Goal: Transaction & Acquisition: Purchase product/service

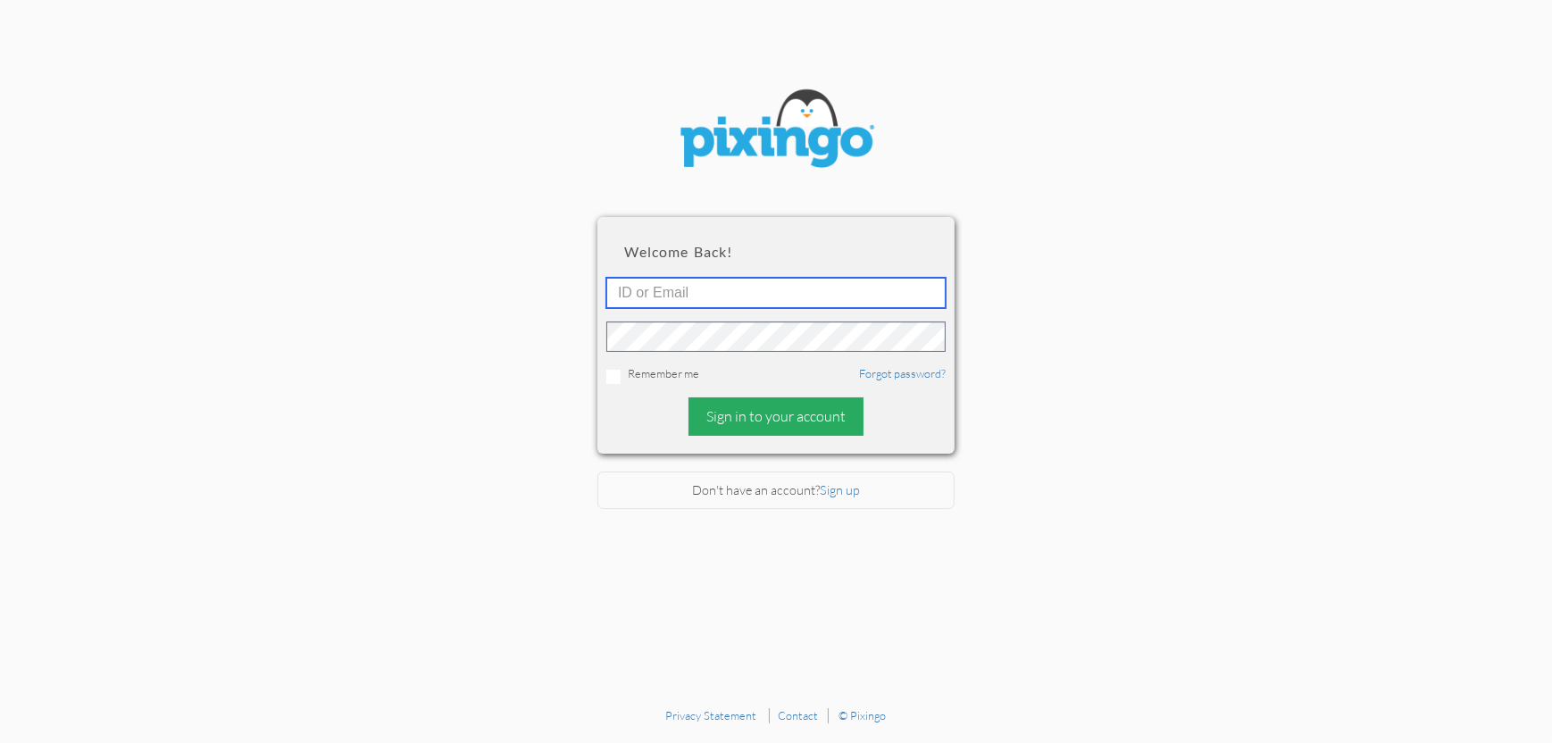
type input "4892"
click at [773, 414] on div "Sign in to your account" at bounding box center [776, 416] width 175 height 38
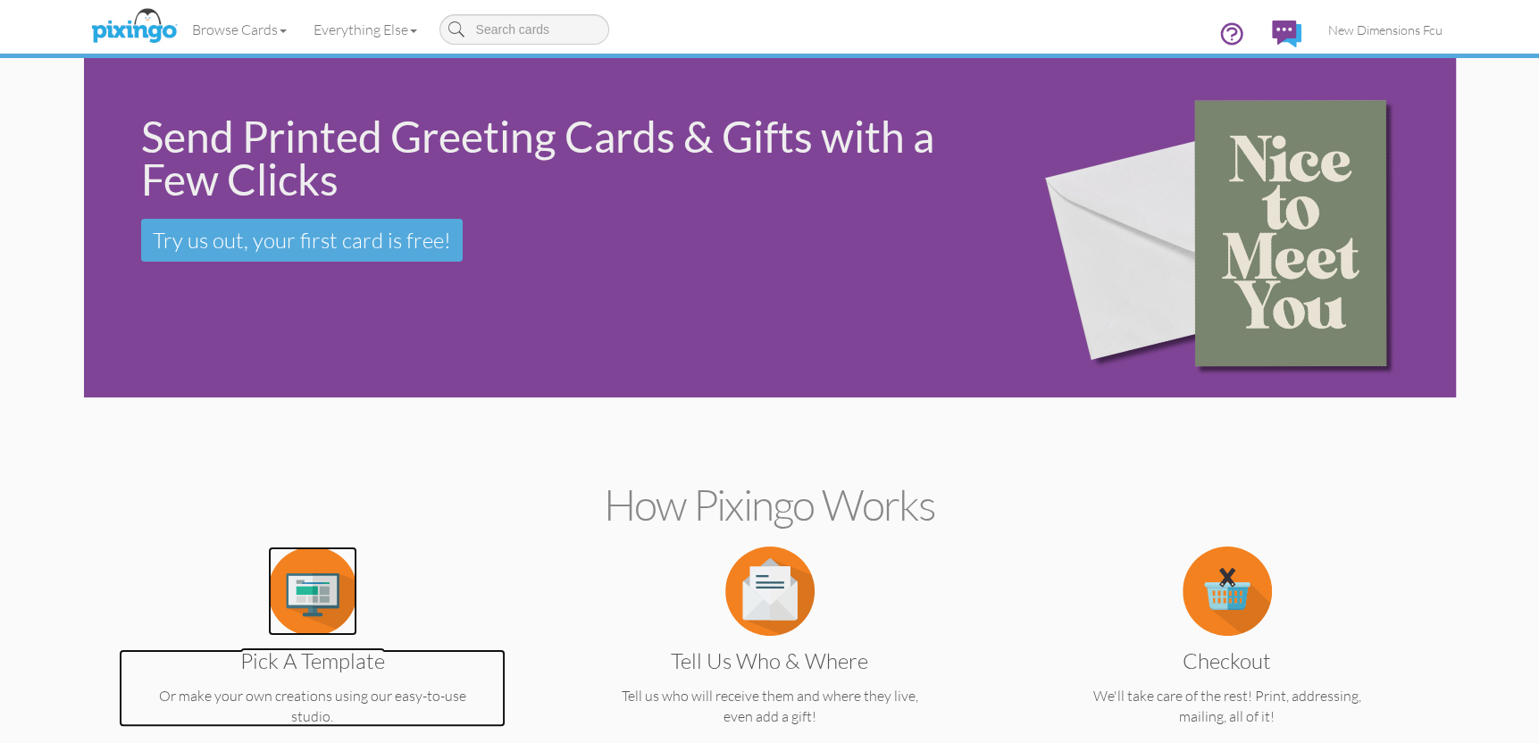
click at [327, 610] on img at bounding box center [312, 591] width 89 height 89
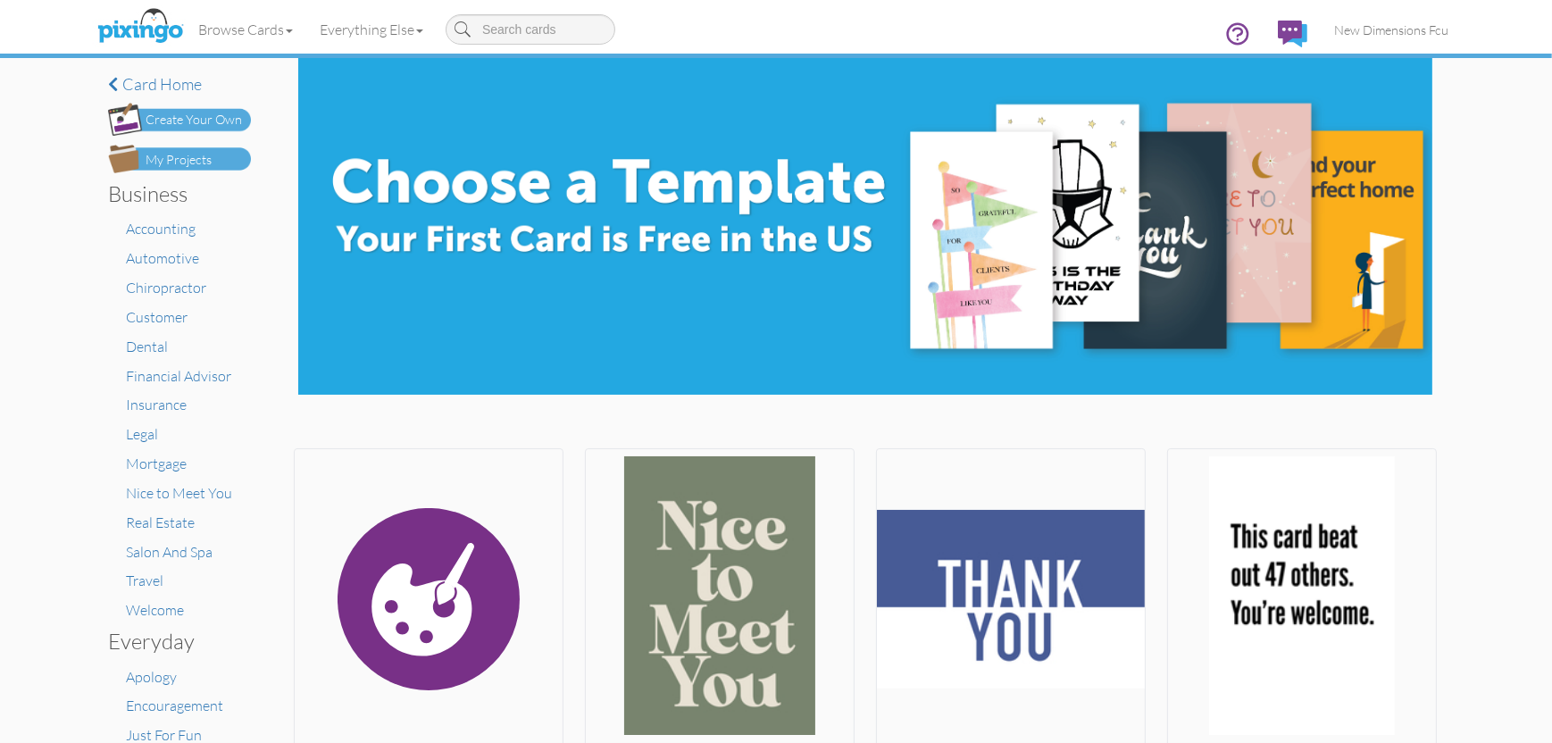
click at [171, 158] on div "My Projects" at bounding box center [179, 160] width 66 height 19
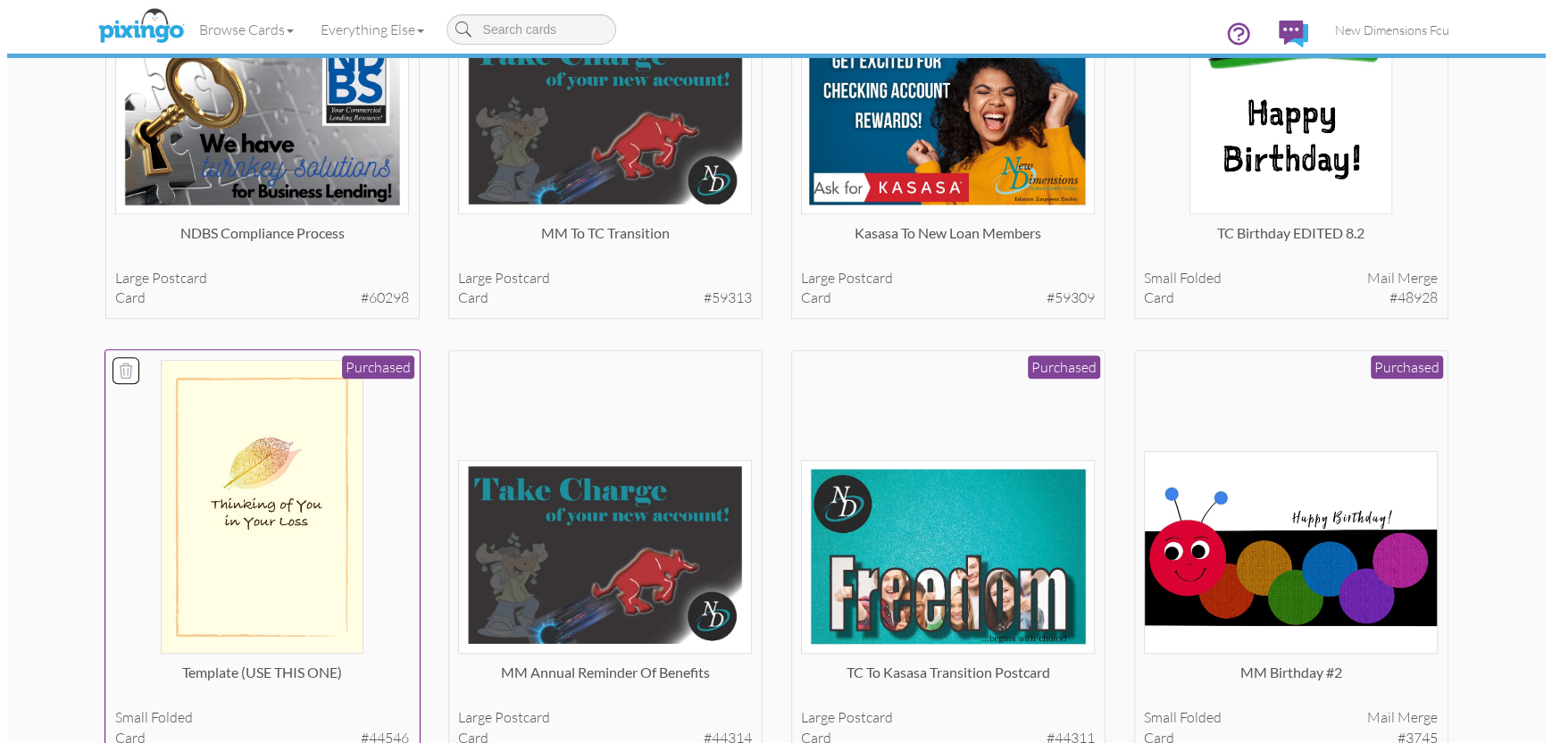
scroll to position [715, 0]
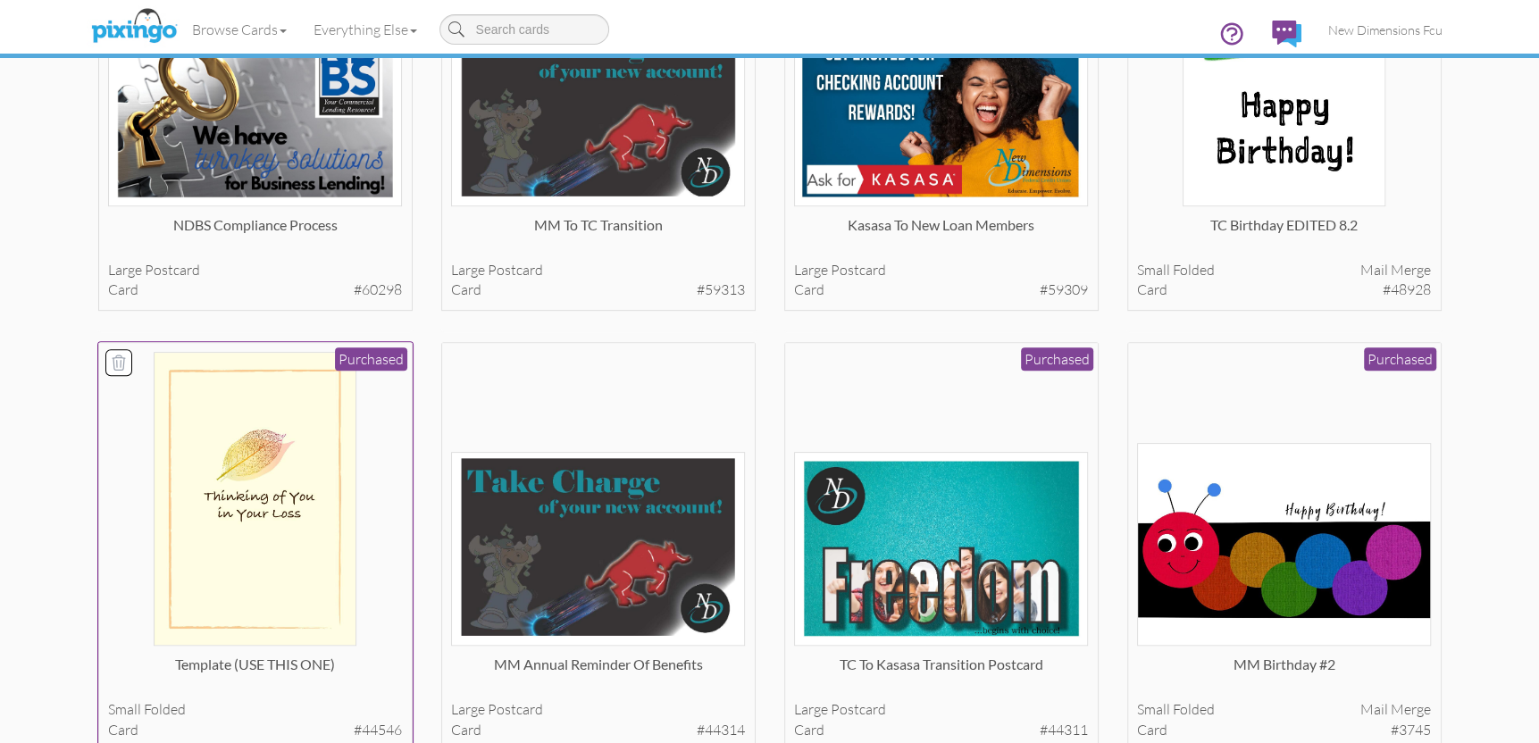
click at [288, 506] on img at bounding box center [255, 499] width 203 height 294
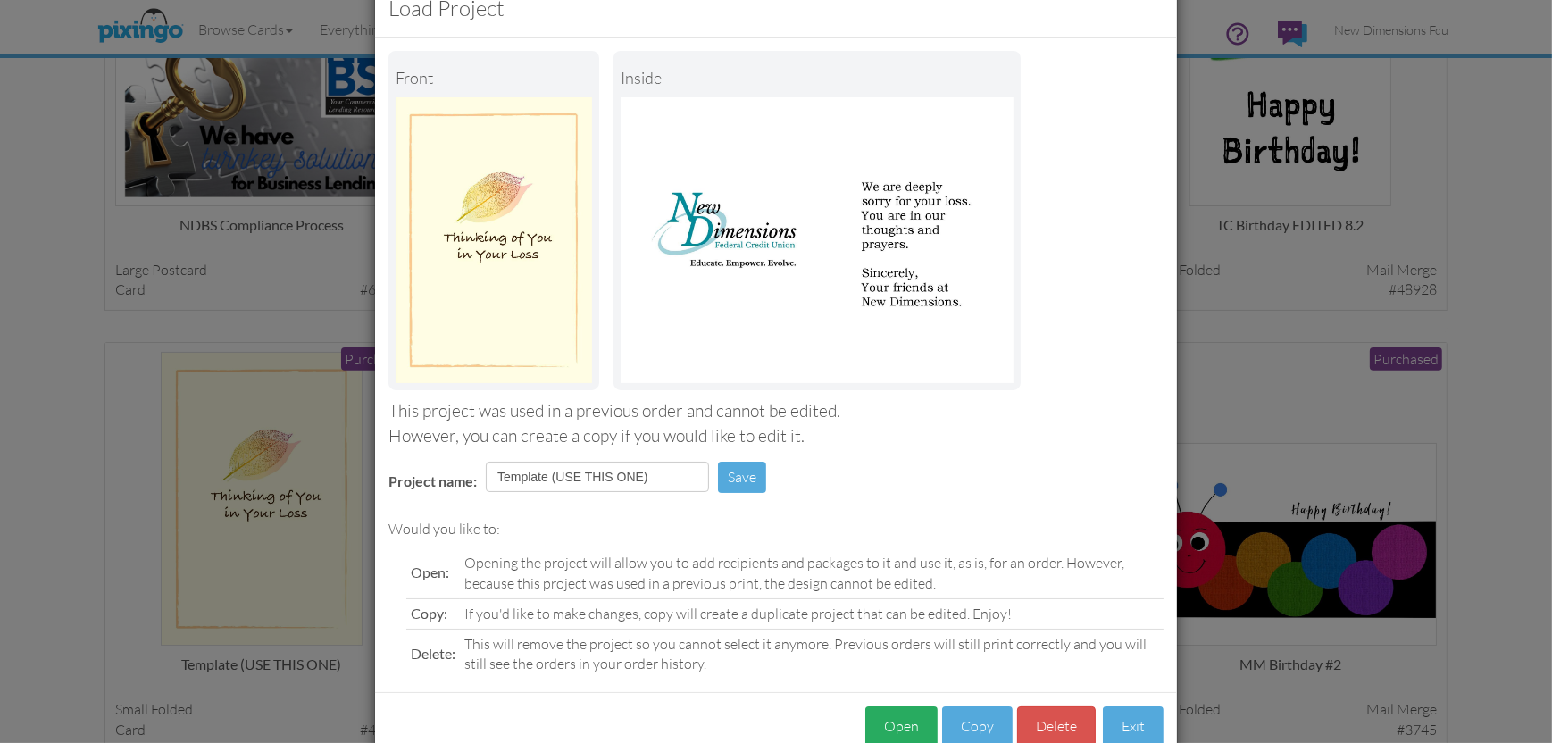
scroll to position [92, 0]
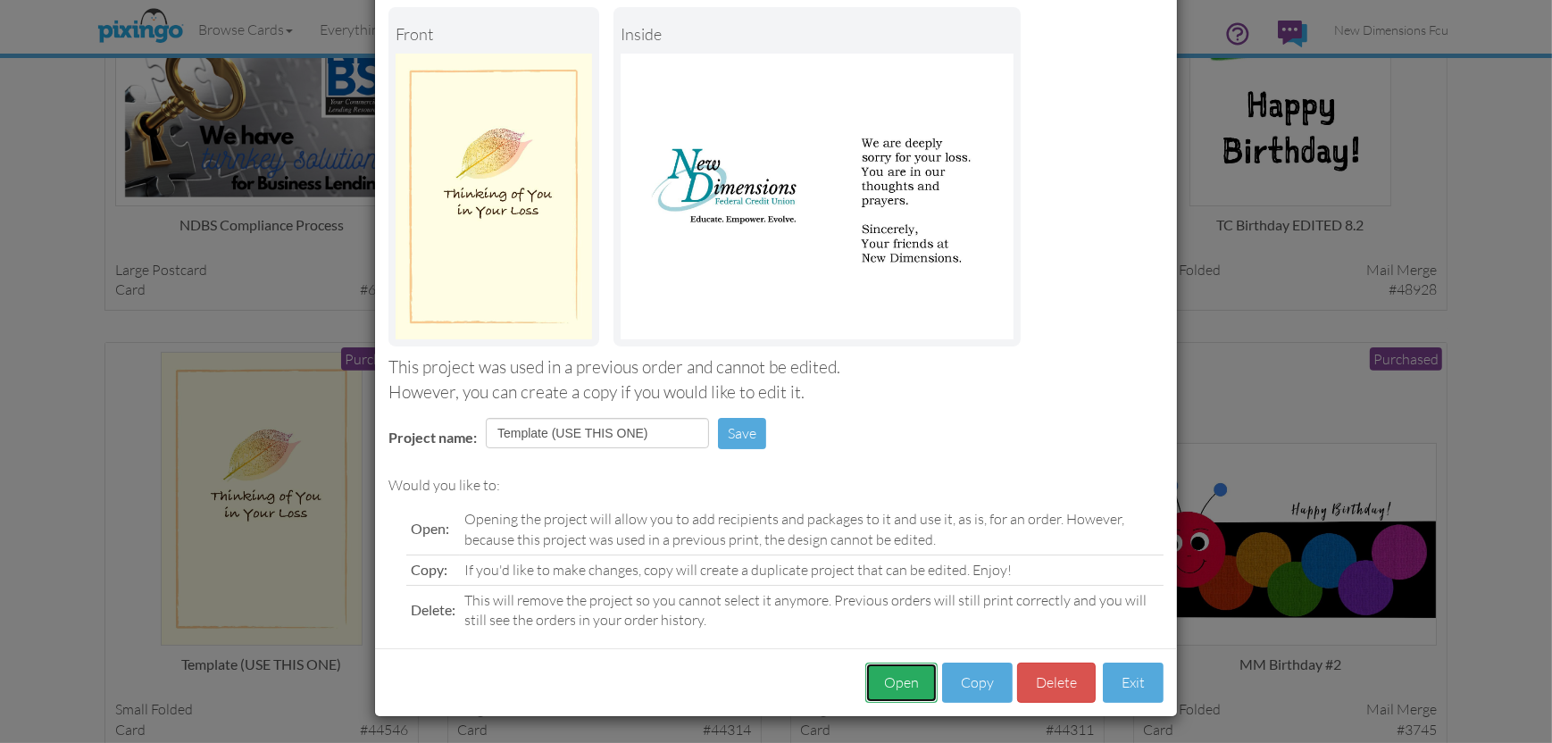
click at [901, 681] on button "Open" at bounding box center [901, 683] width 72 height 40
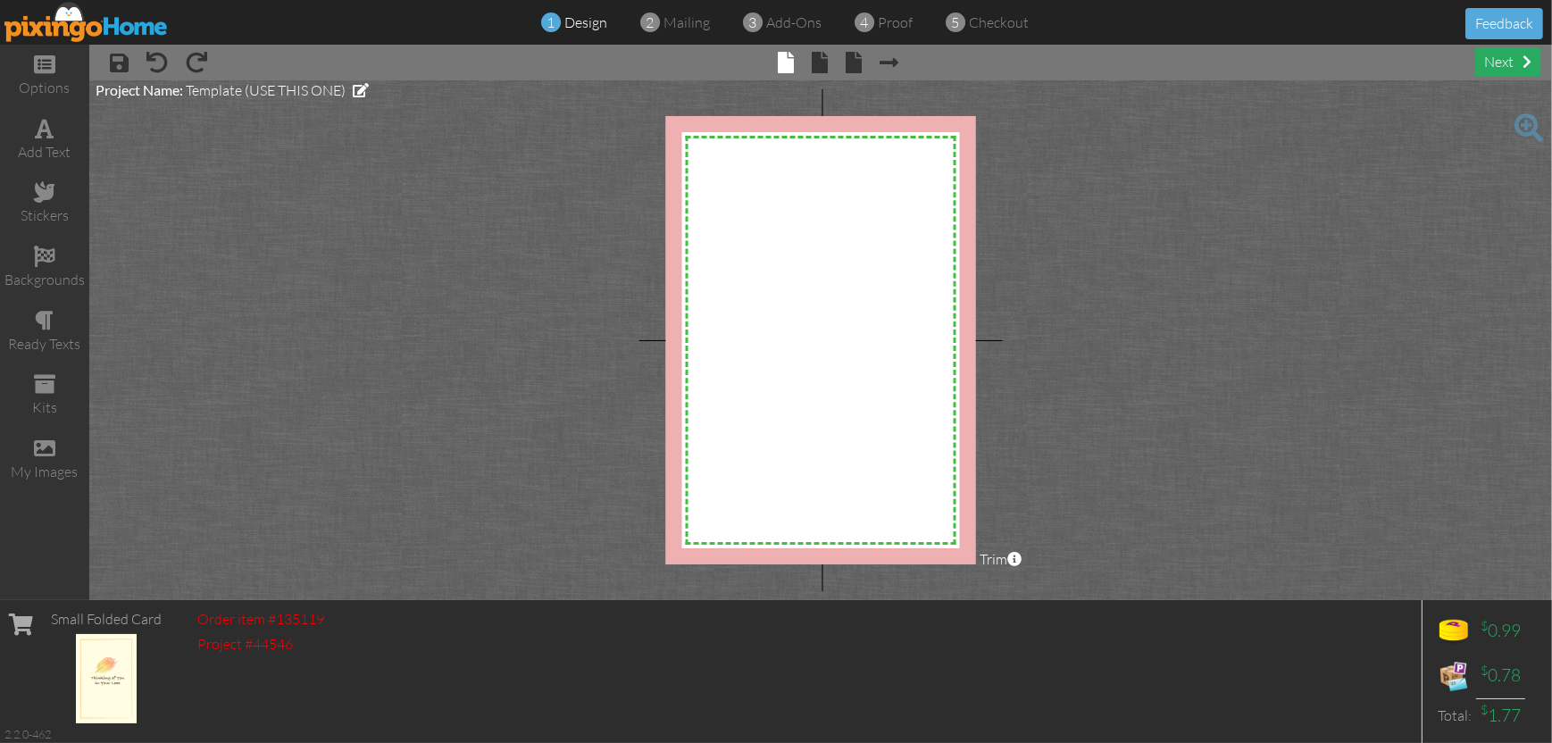
click at [1491, 61] on div "next" at bounding box center [1507, 61] width 65 height 29
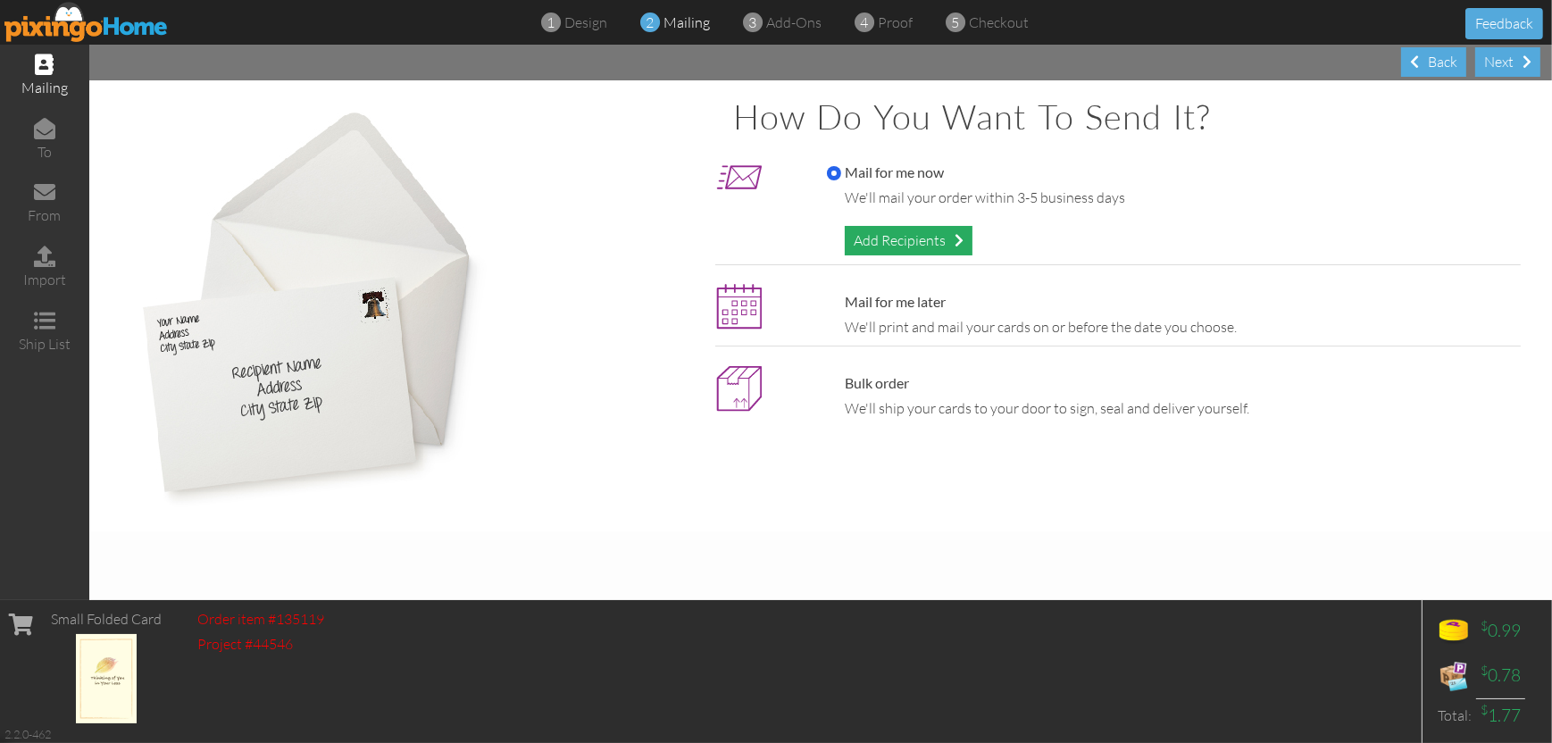
click at [898, 240] on div "Add Recipients" at bounding box center [909, 240] width 128 height 29
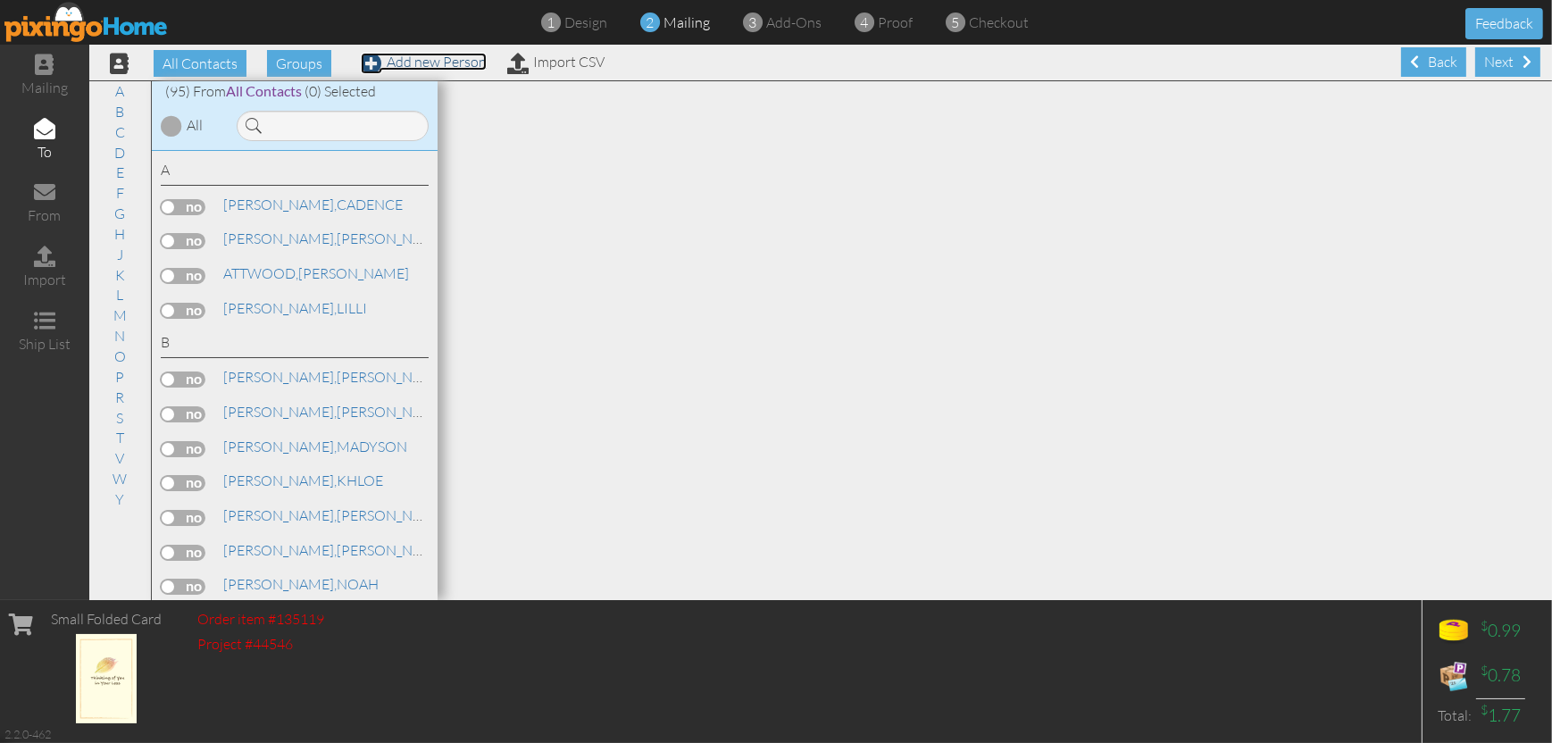
click at [462, 62] on link "Add new Person" at bounding box center [424, 62] width 126 height 18
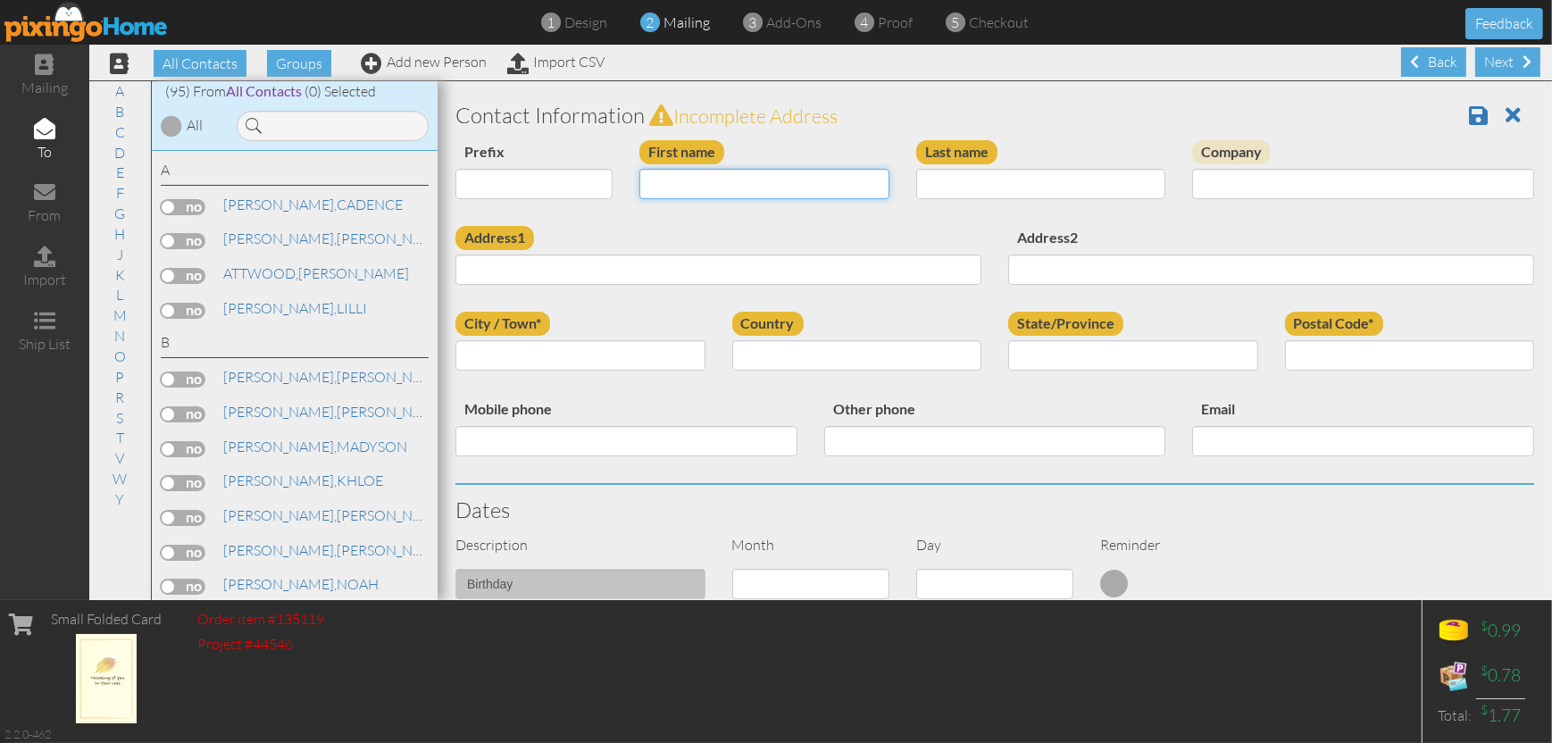
click at [684, 188] on input "First name" at bounding box center [764, 184] width 250 height 30
type input "[PERSON_NAME]"
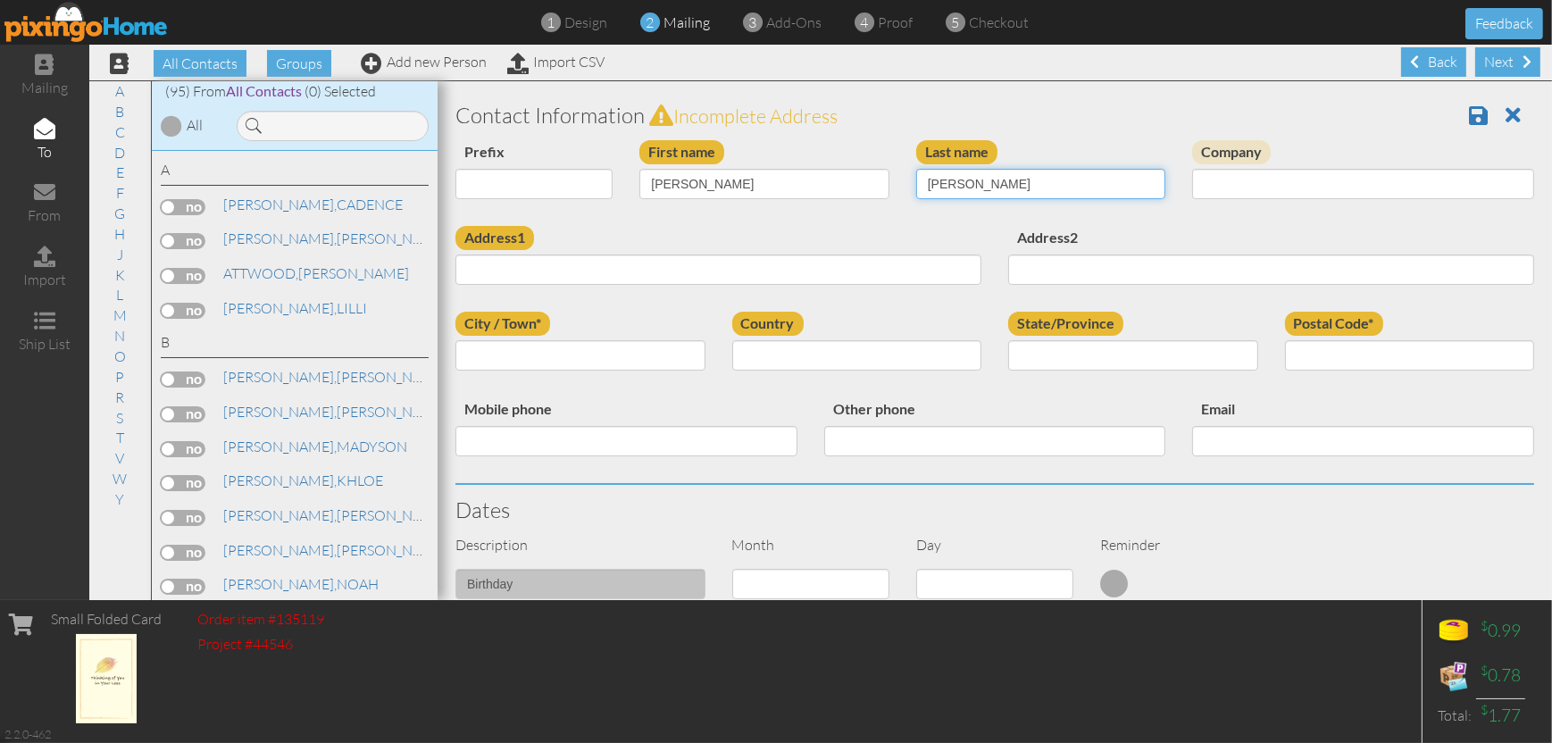
type input "[PERSON_NAME]"
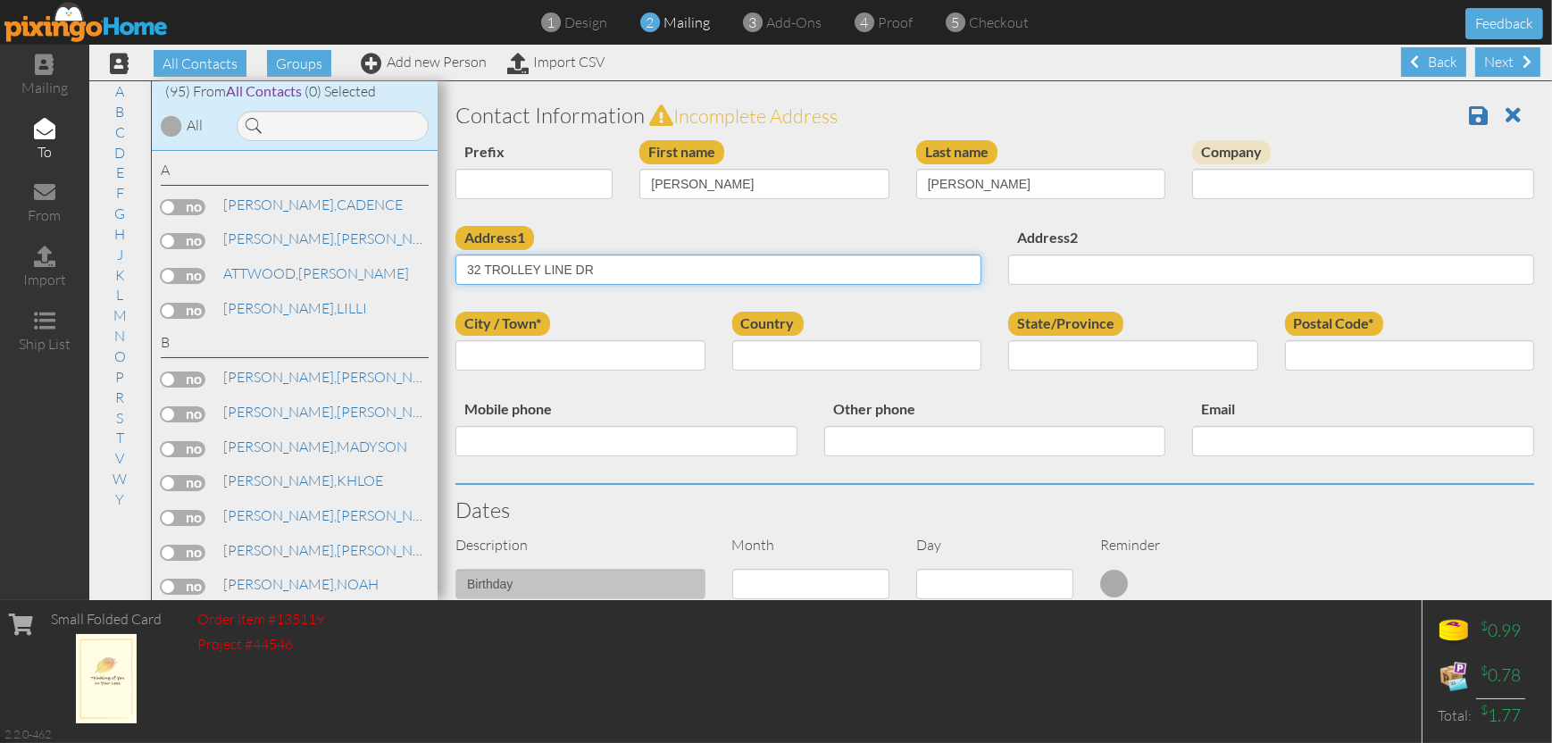
type input "32 TROLLEY LINE DR"
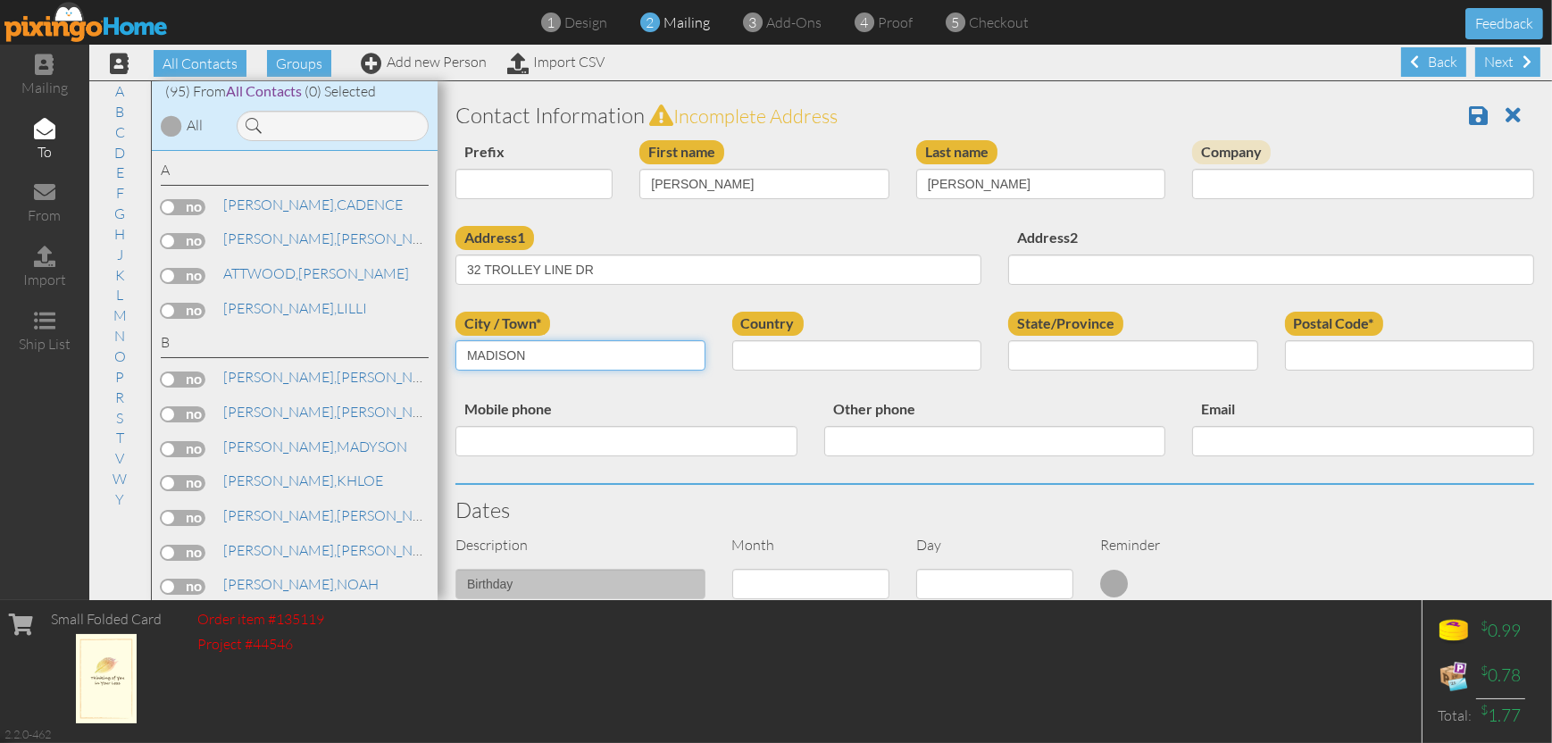
type input "MADISON"
select select "object:2576"
select select "object:2846"
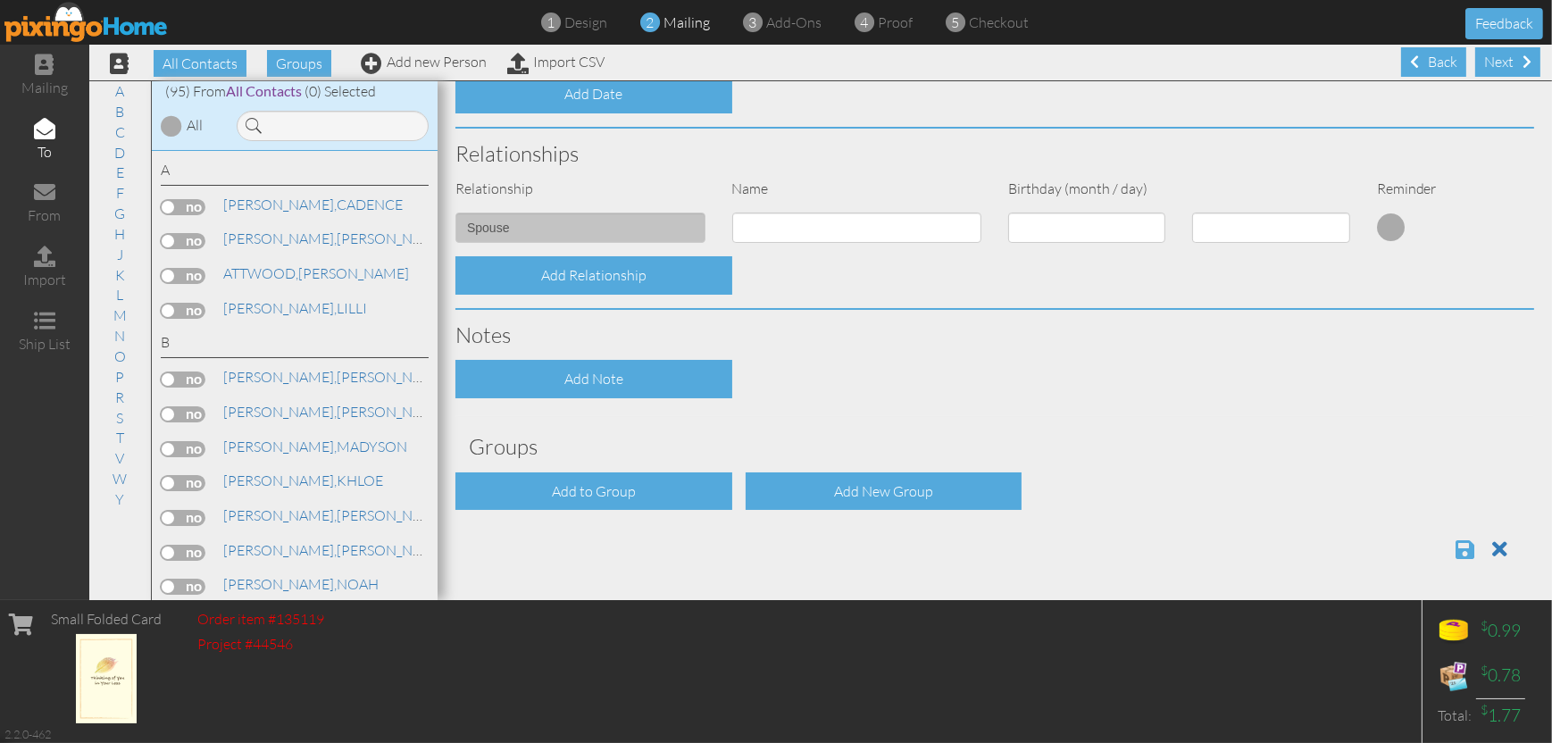
type input "04950"
click at [1456, 543] on span at bounding box center [1465, 549] width 19 height 21
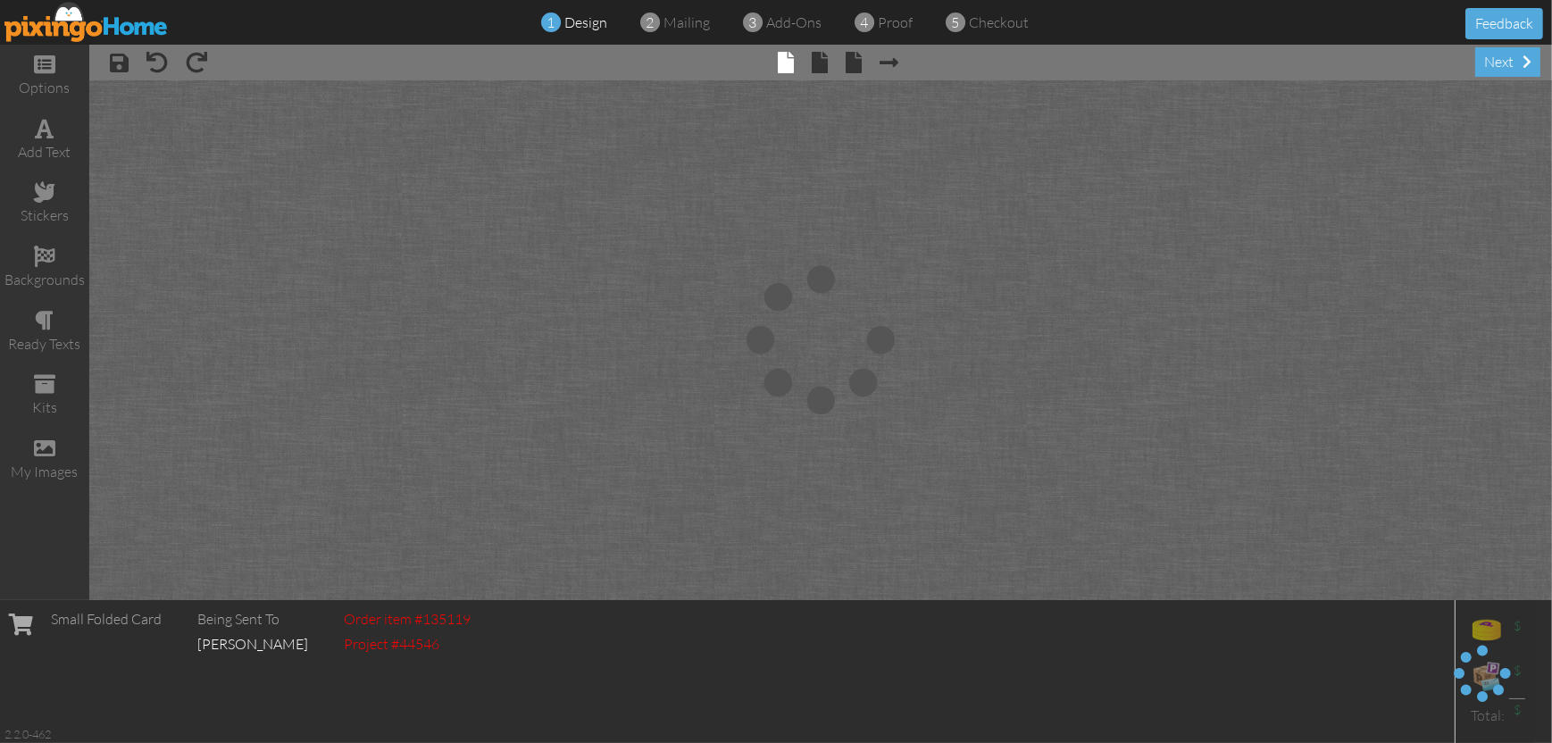
click at [1491, 62] on div "next" at bounding box center [1507, 61] width 65 height 29
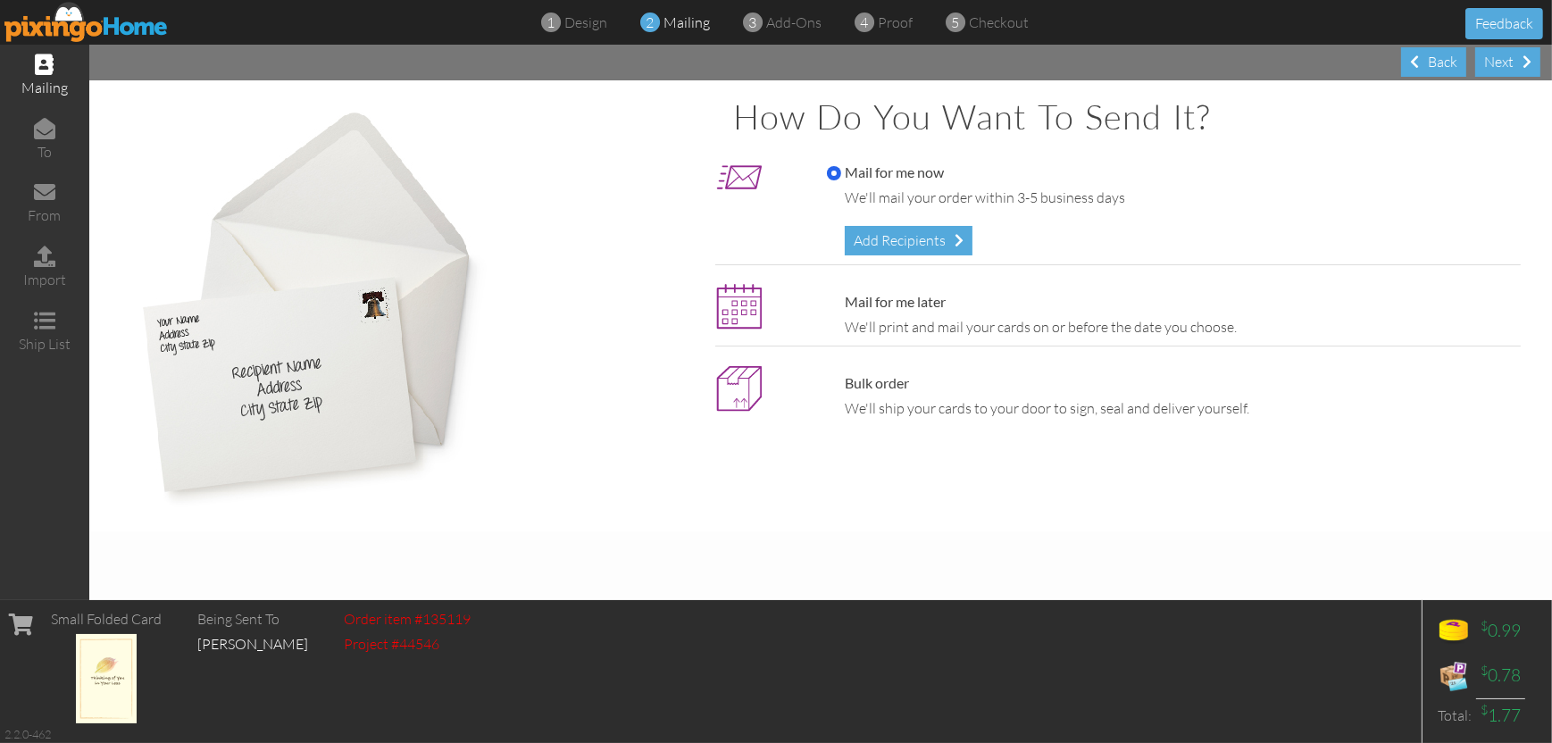
click at [1491, 62] on div "Next" at bounding box center [1507, 61] width 65 height 29
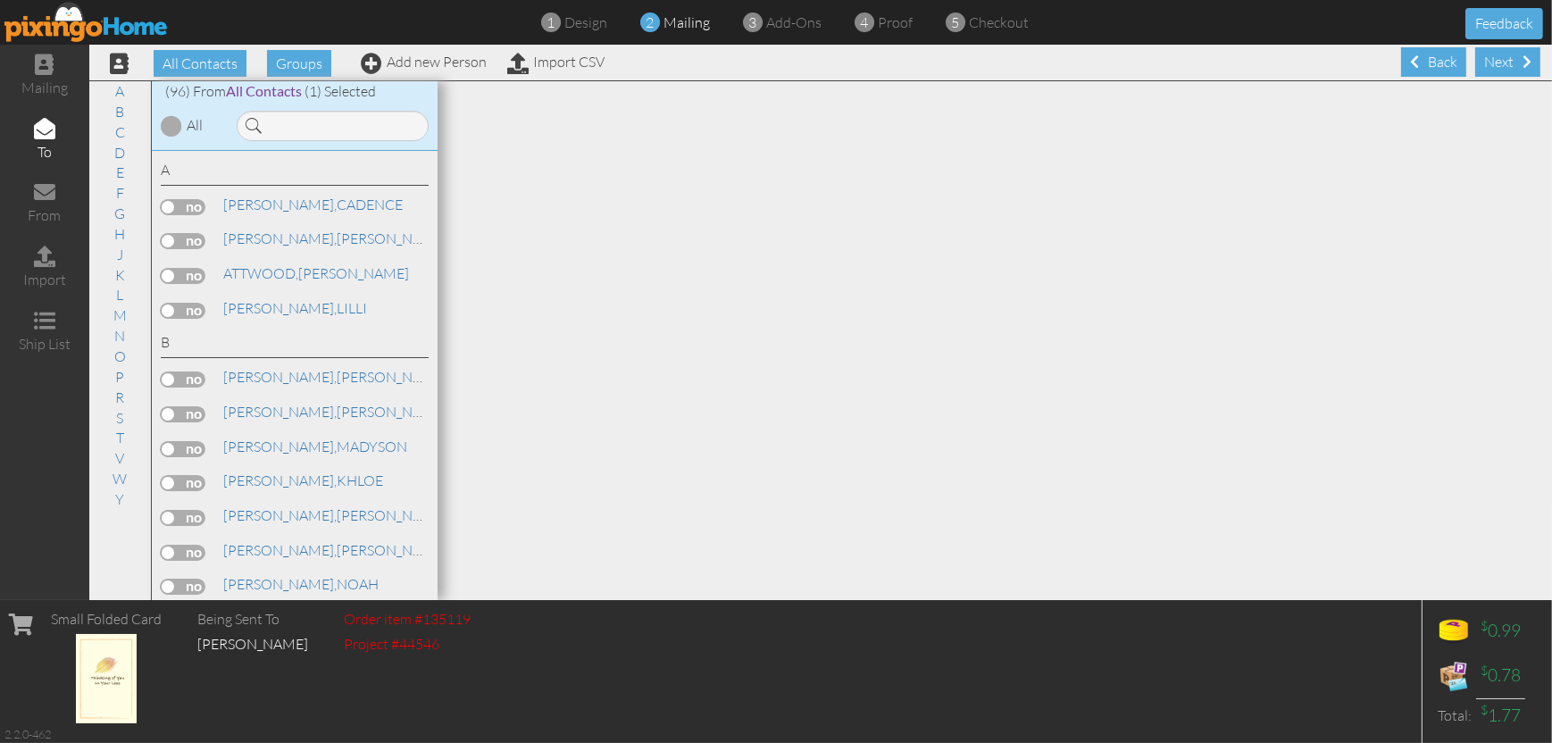
click at [1491, 62] on div "Next" at bounding box center [1507, 61] width 65 height 29
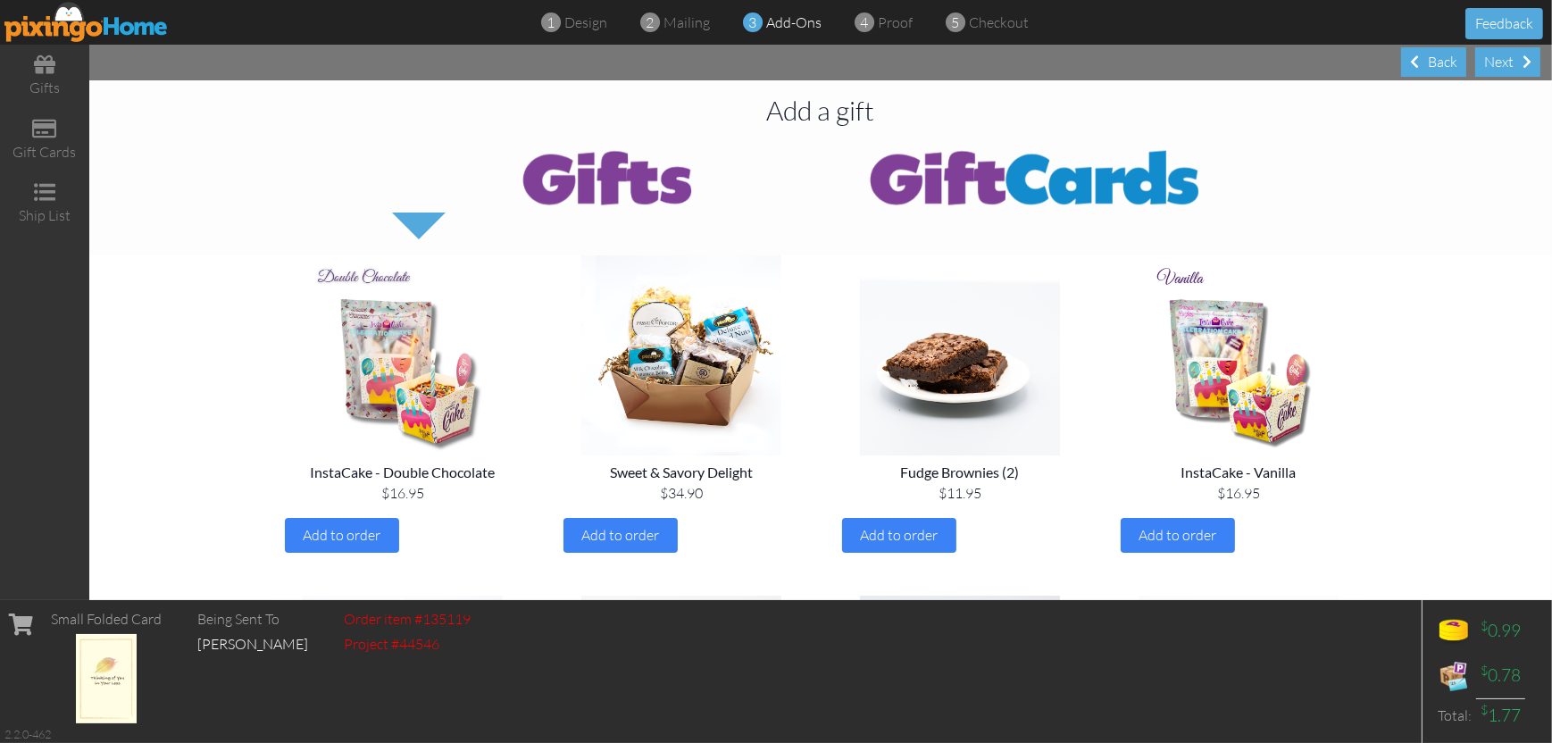
click at [1491, 62] on div "Next" at bounding box center [1507, 61] width 65 height 29
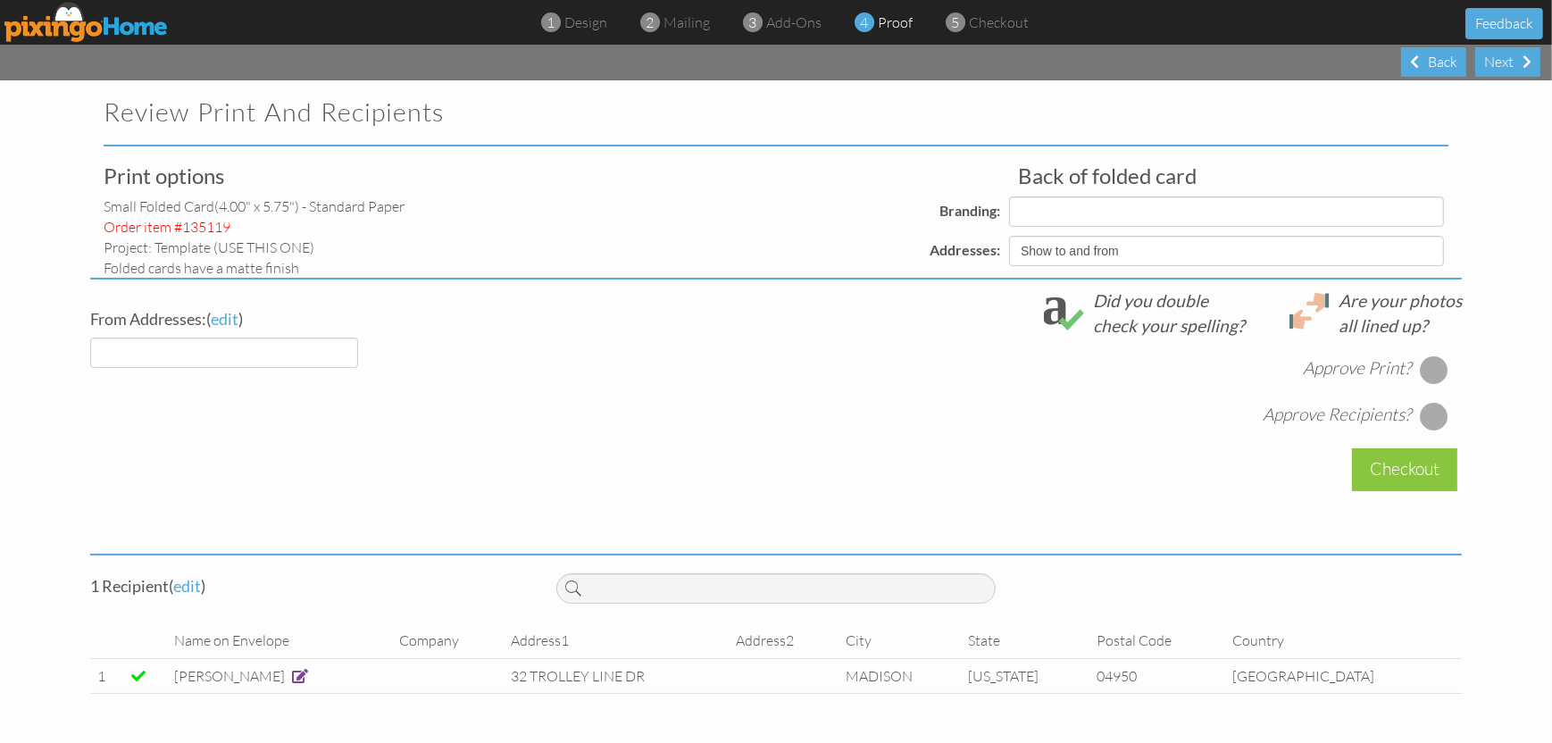
select select "object:1659"
select select "object:1661"
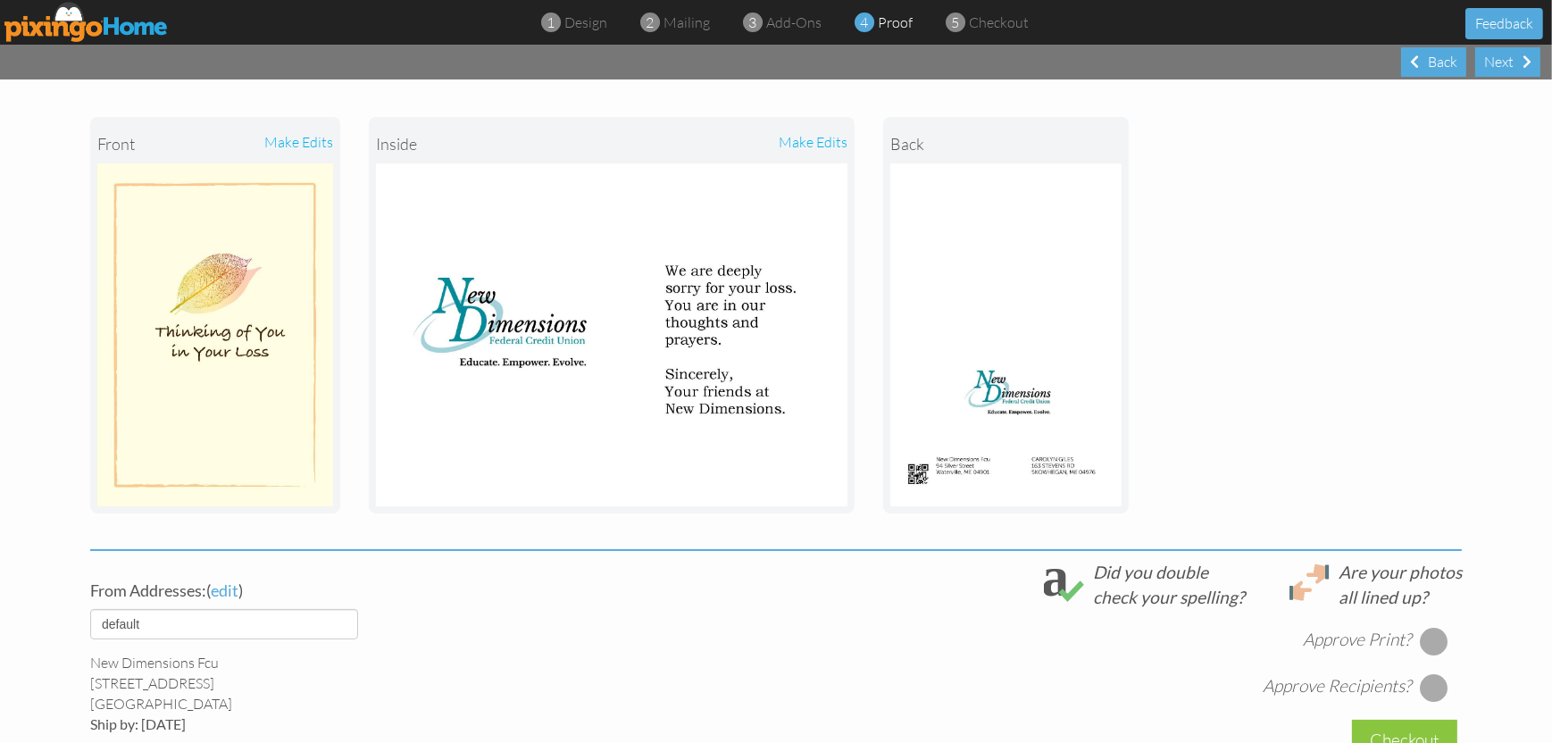
scroll to position [447, 0]
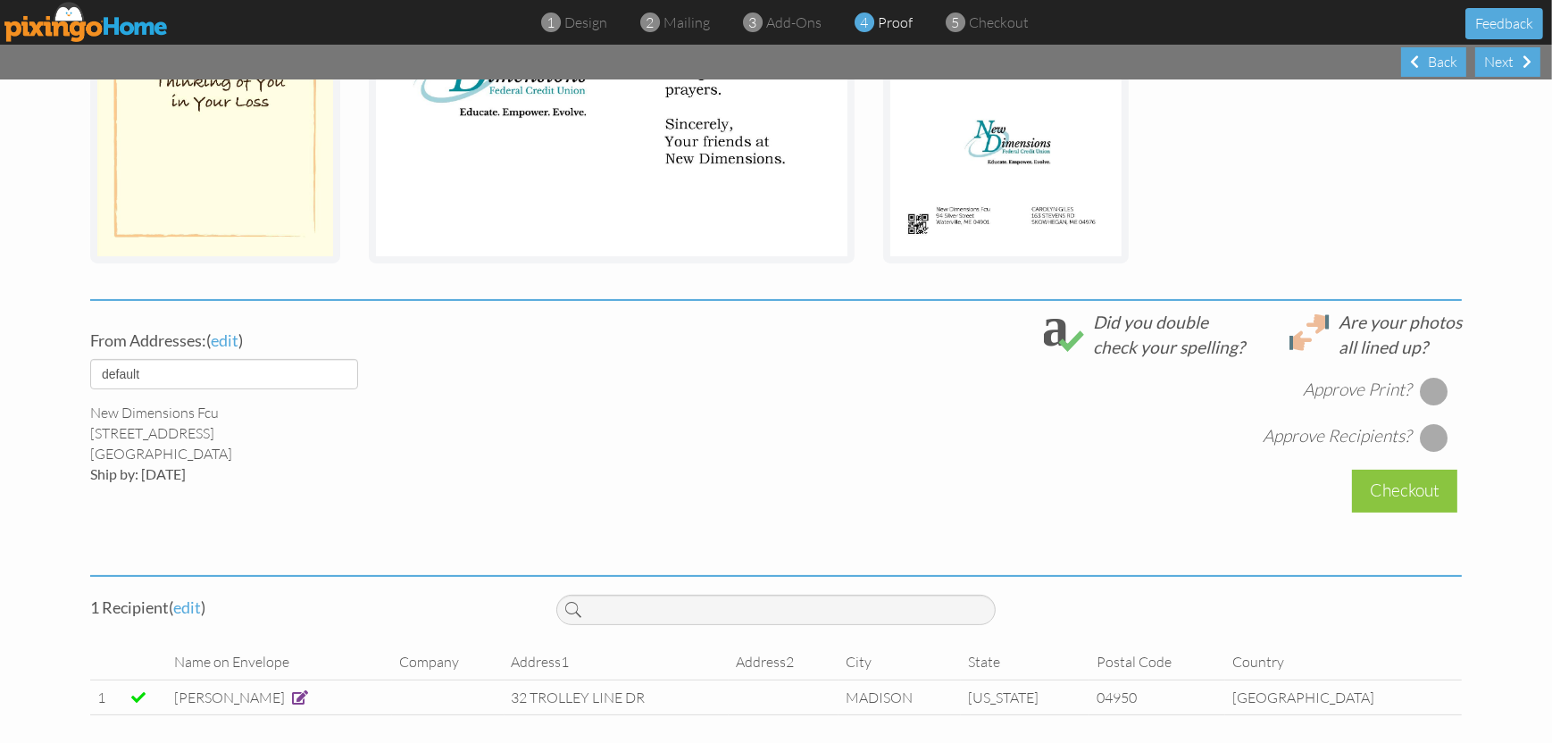
click at [1422, 386] on div at bounding box center [1434, 391] width 29 height 29
click at [1429, 426] on div at bounding box center [1434, 437] width 29 height 29
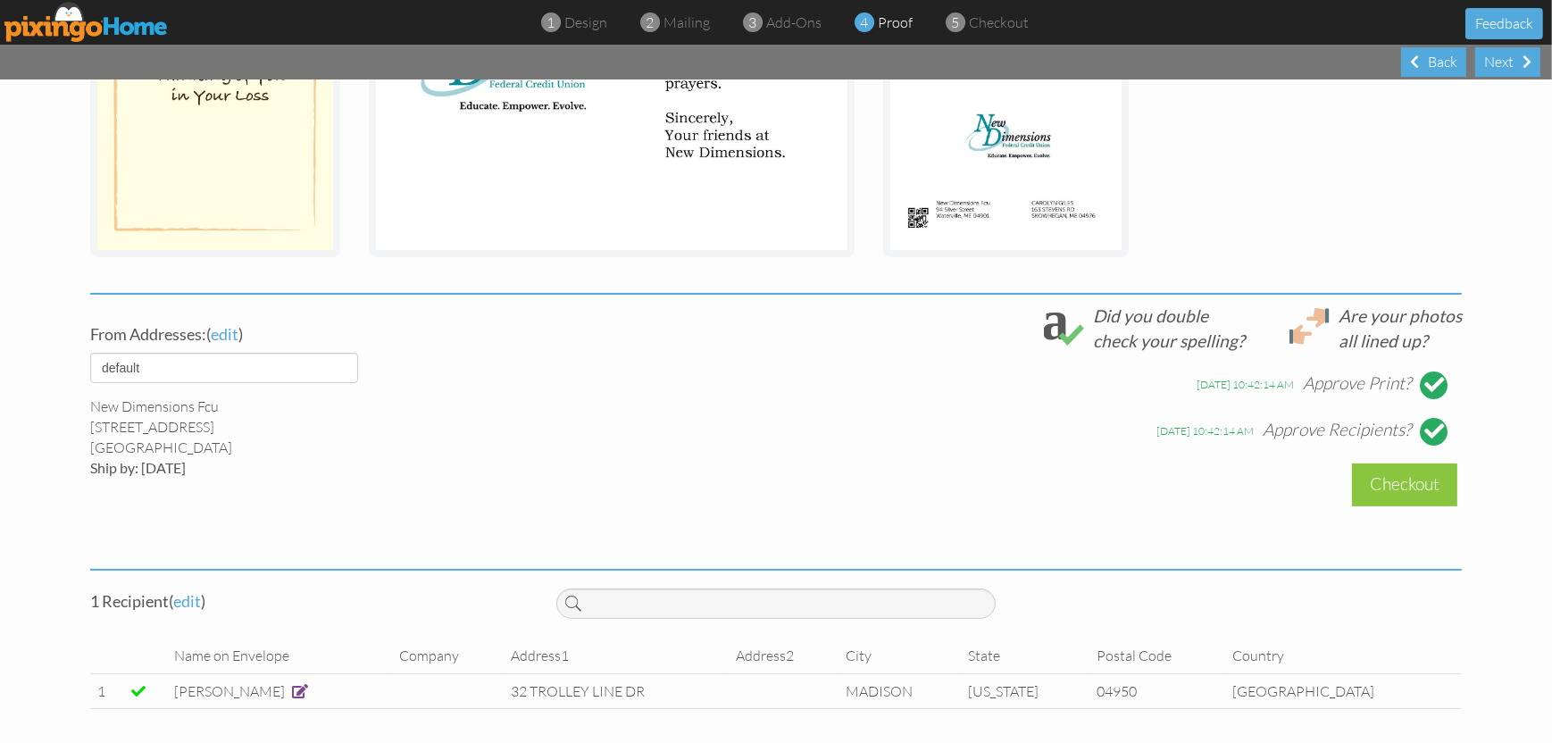
scroll to position [455, 0]
click at [1379, 476] on div "Checkout" at bounding box center [1404, 483] width 105 height 42
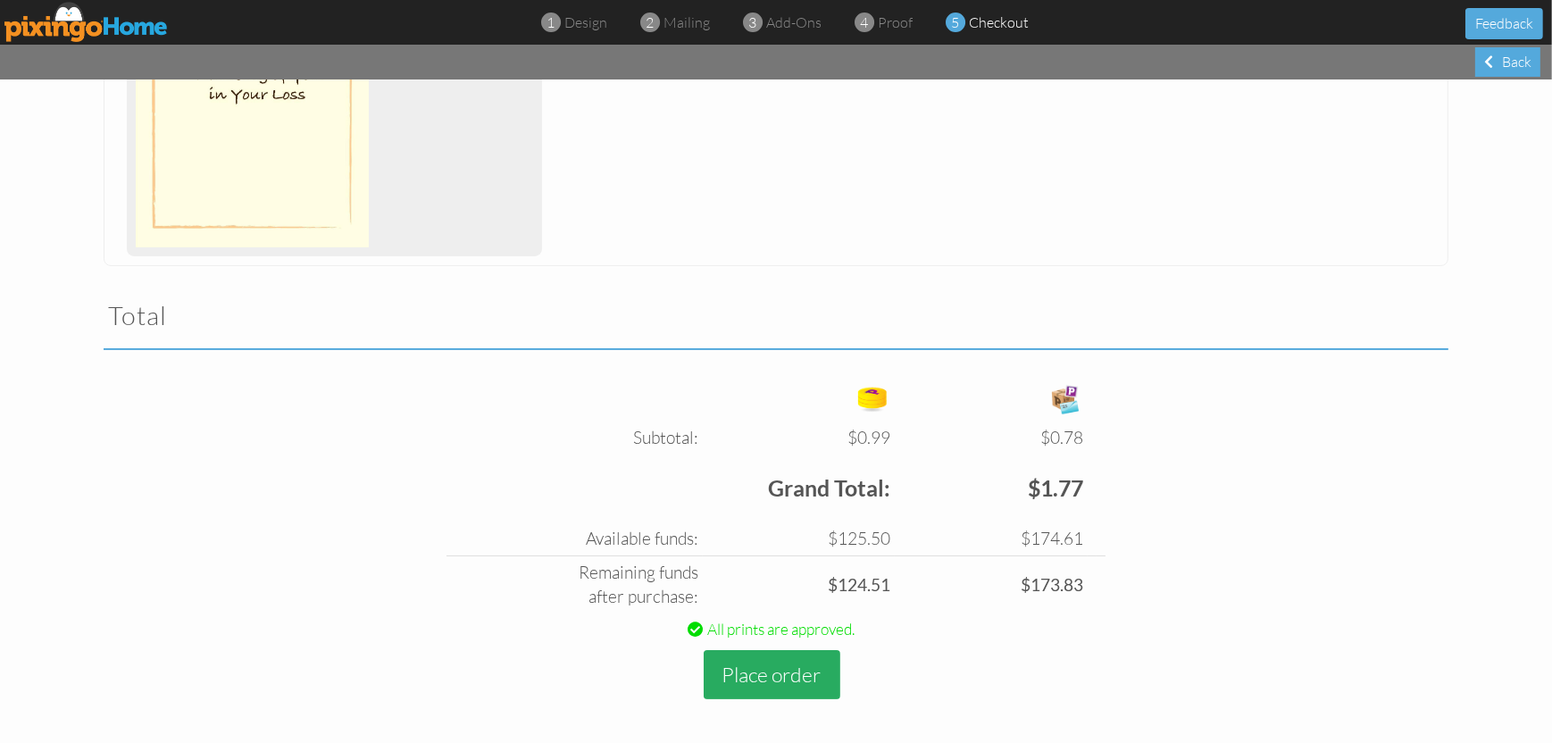
scroll to position [408, 0]
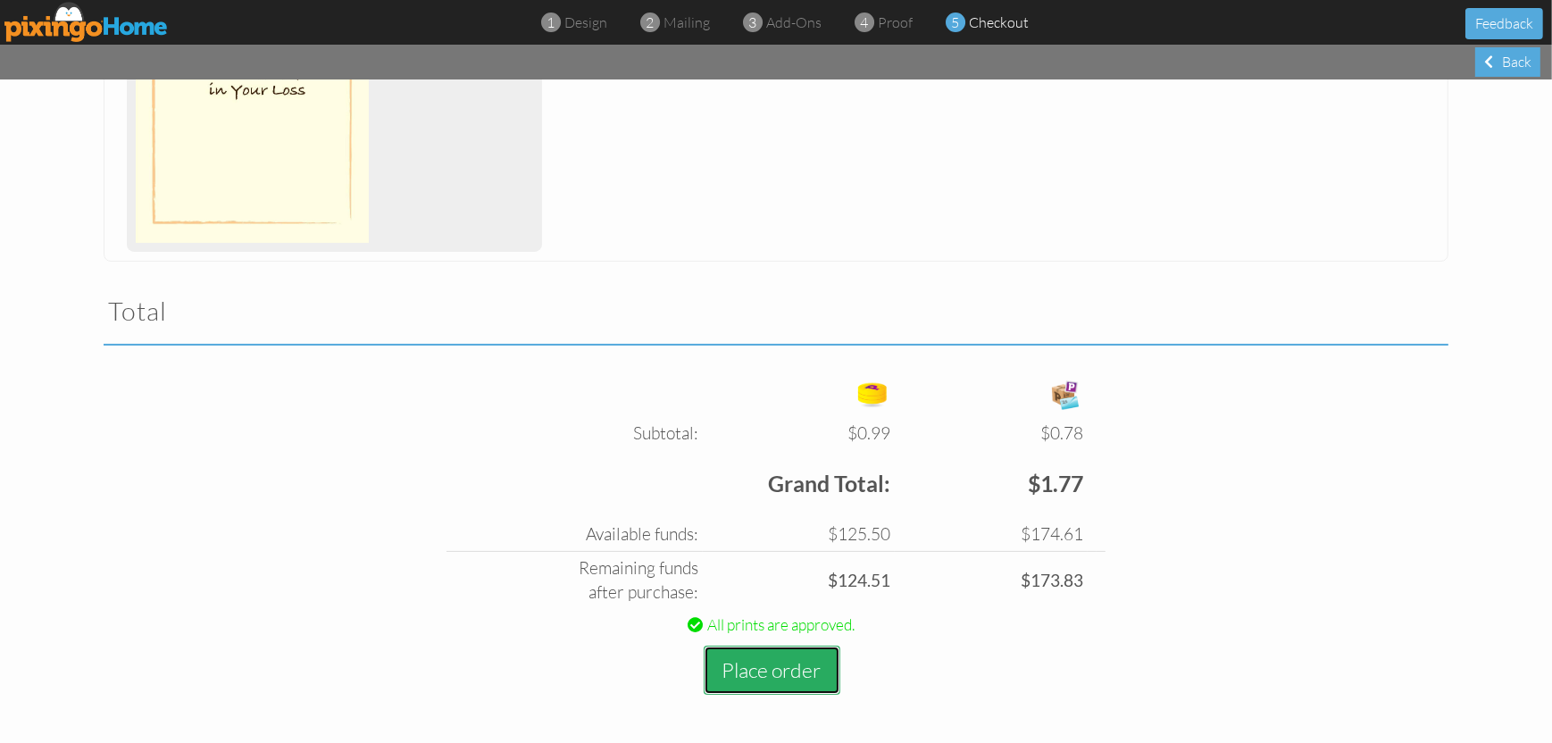
click at [773, 669] on button "Place order" at bounding box center [772, 670] width 137 height 49
